Goal: Task Accomplishment & Management: Manage account settings

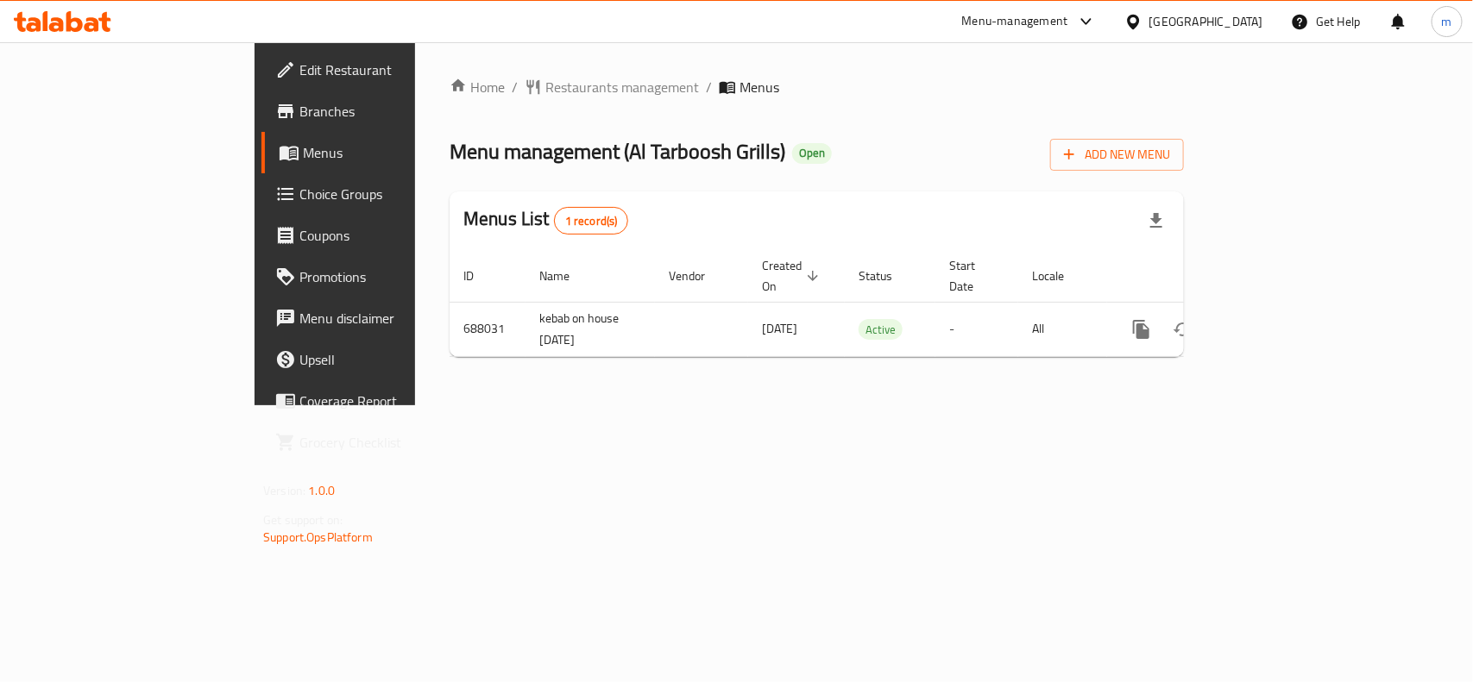
click at [299, 66] on span "Edit Restaurant" at bounding box center [392, 70] width 187 height 21
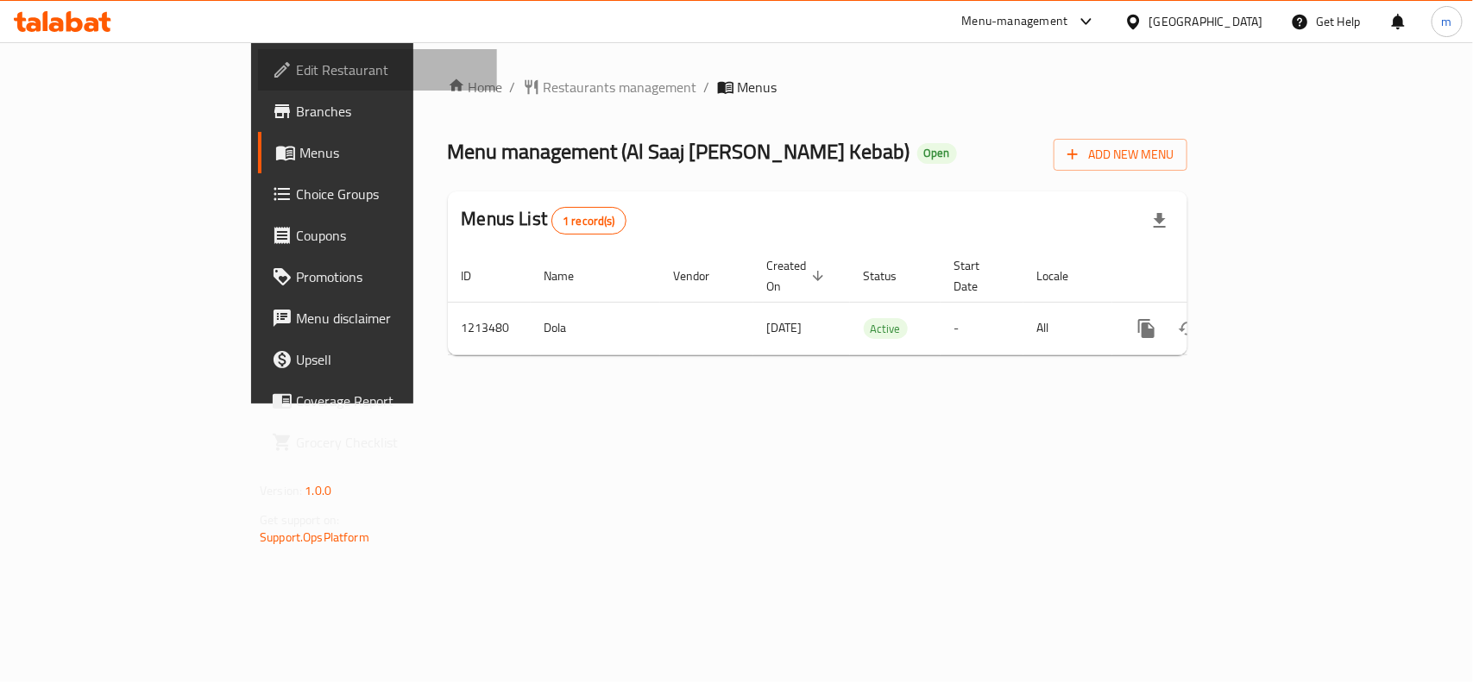
click at [296, 70] on span "Edit Restaurant" at bounding box center [389, 70] width 187 height 21
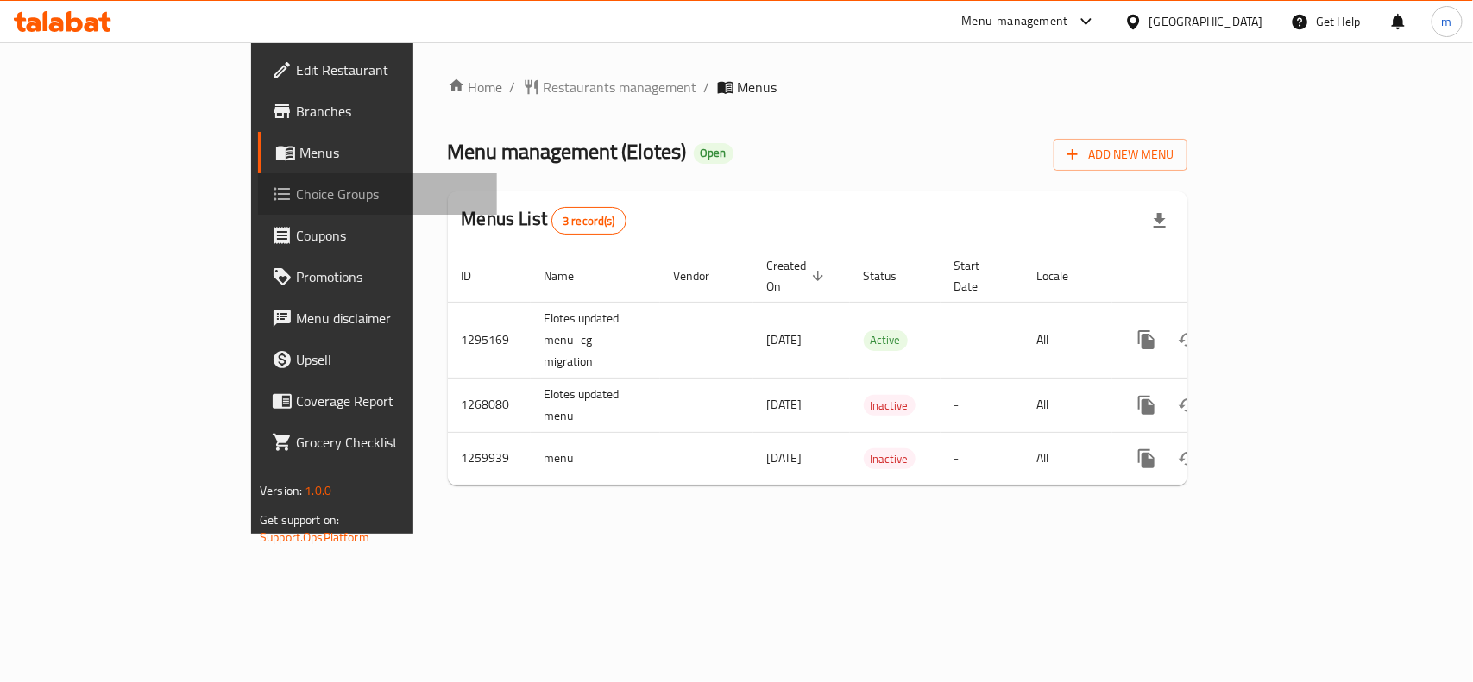
click at [296, 194] on span "Choice Groups" at bounding box center [389, 194] width 187 height 21
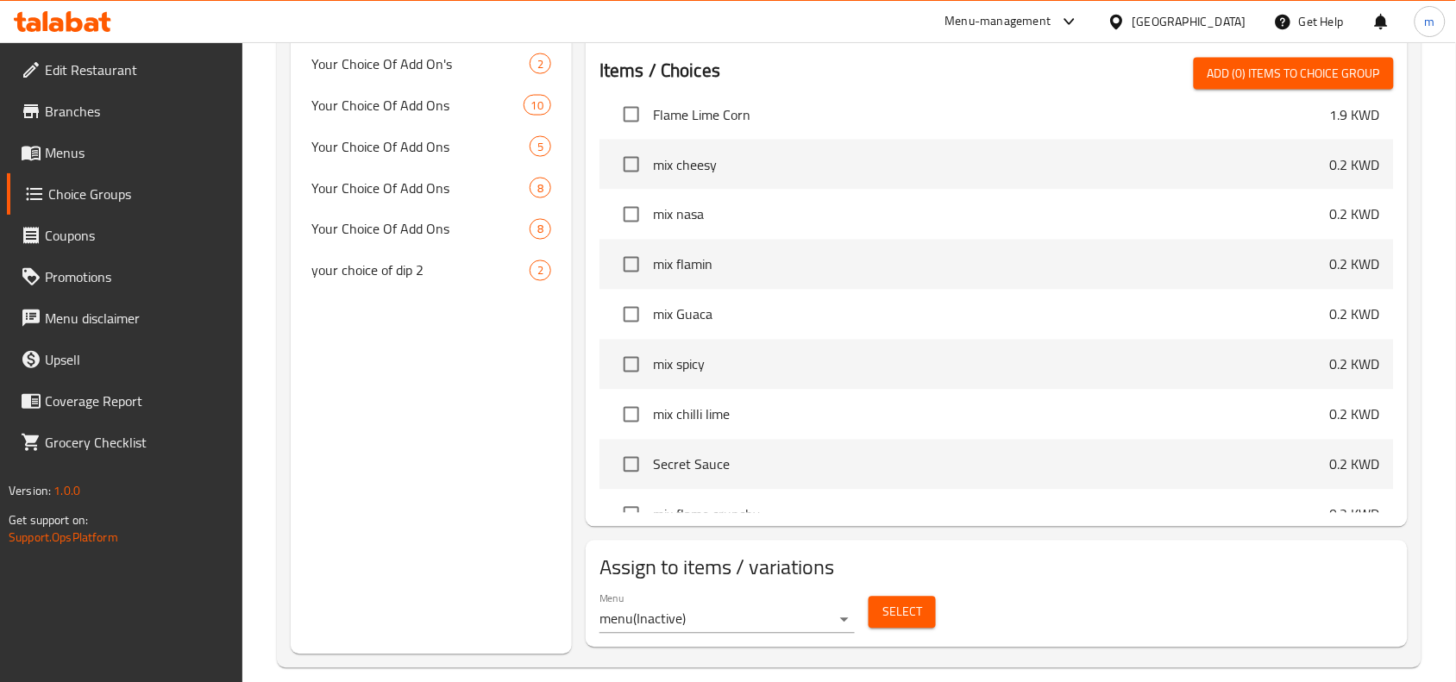
scroll to position [1510, 0]
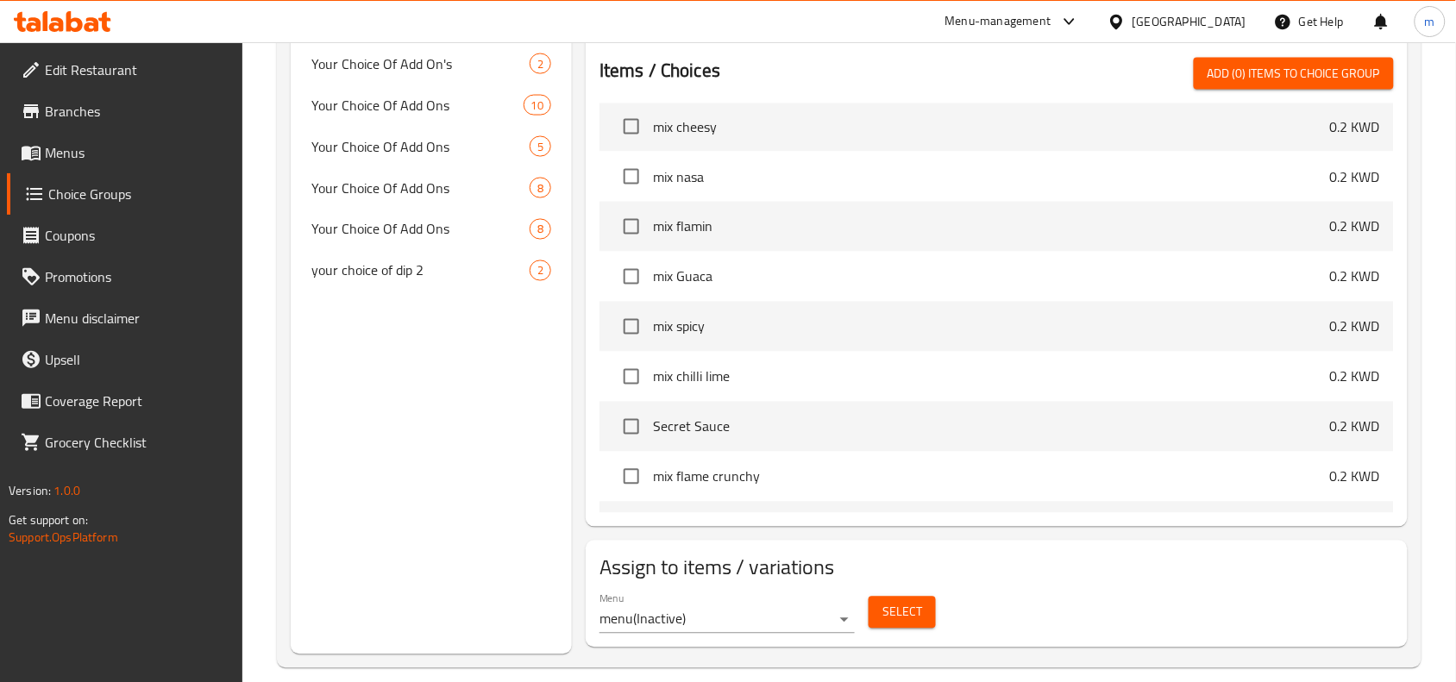
click at [725, 367] on span "mix chilli lime" at bounding box center [991, 377] width 677 height 21
